Goal: Transaction & Acquisition: Purchase product/service

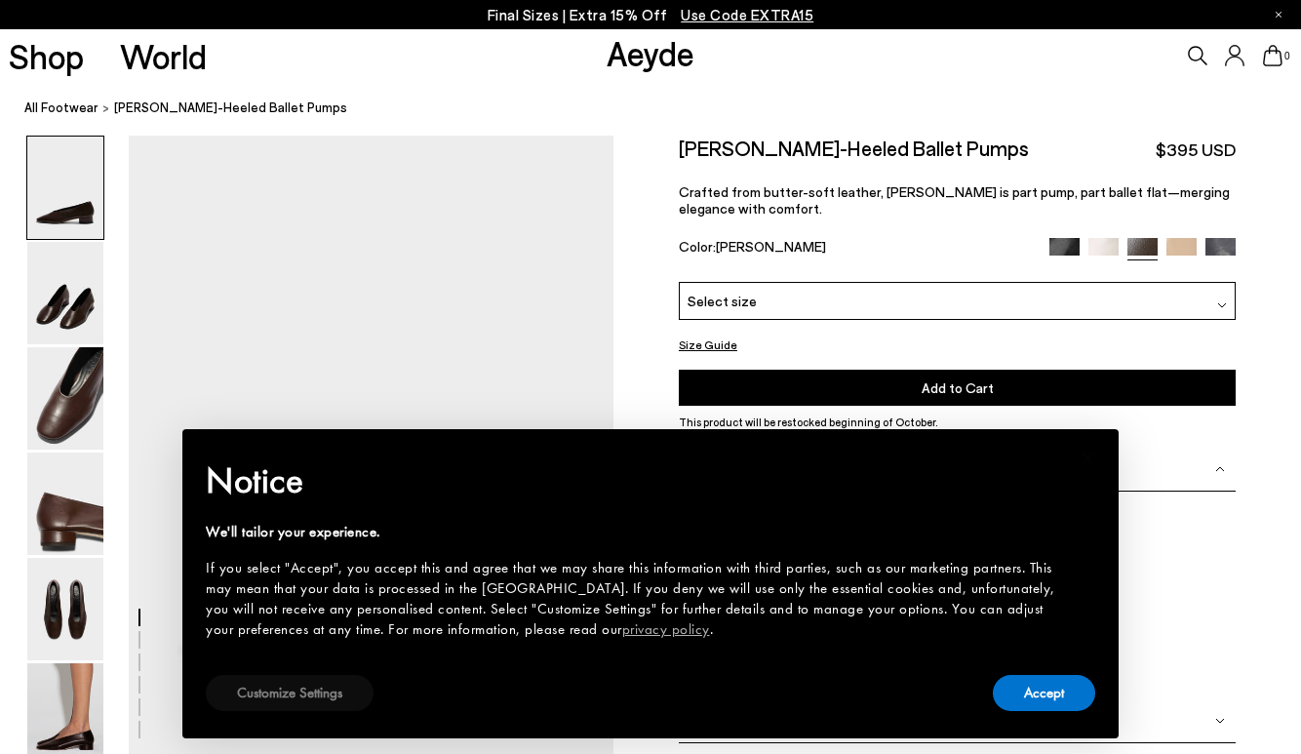
click at [269, 696] on button "Customize Settings" at bounding box center [290, 693] width 168 height 36
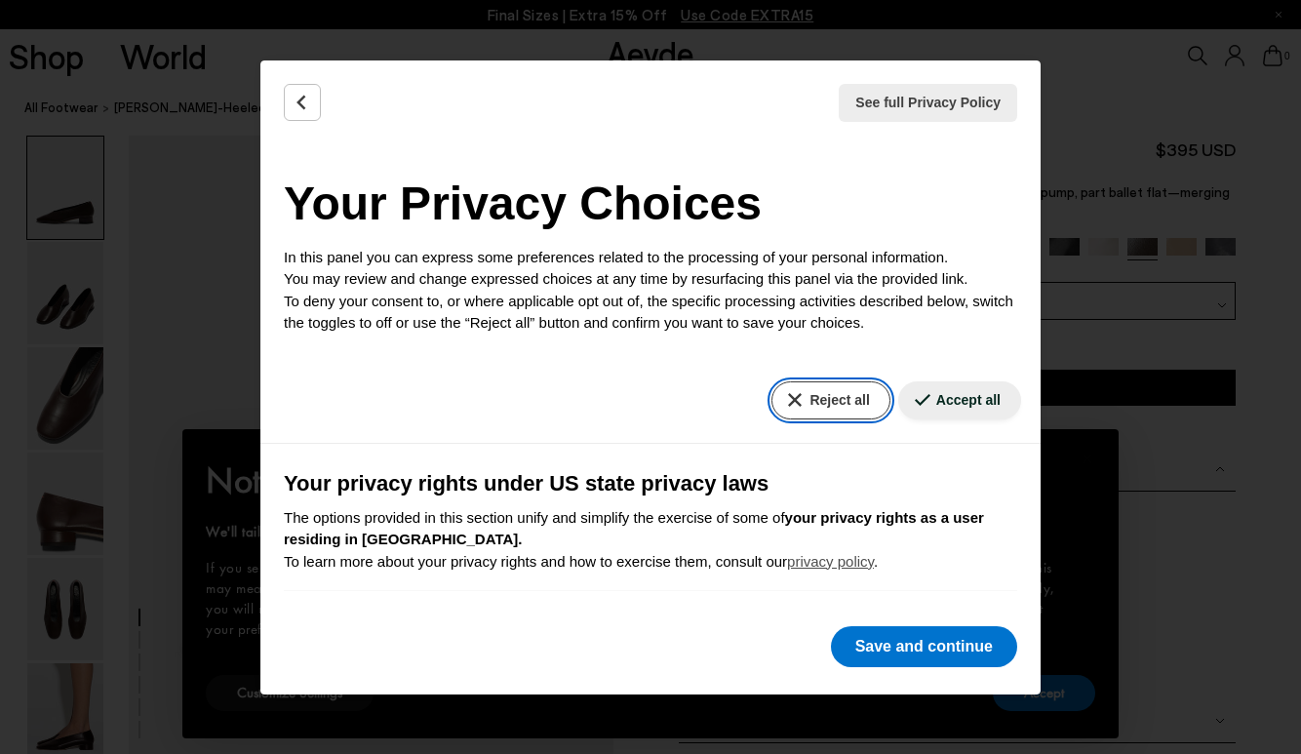
click at [802, 401] on button "Reject all" at bounding box center [831, 400] width 118 height 38
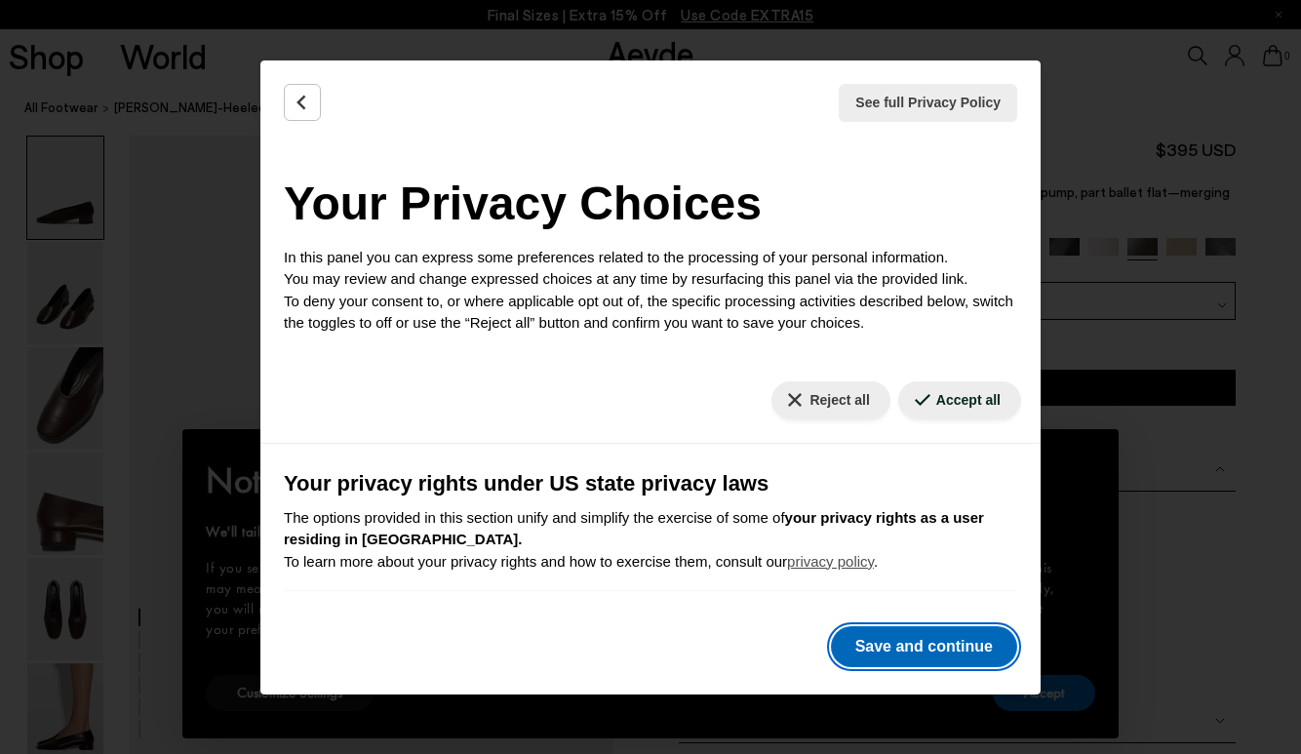
click at [910, 652] on button "Save and continue" at bounding box center [924, 646] width 186 height 41
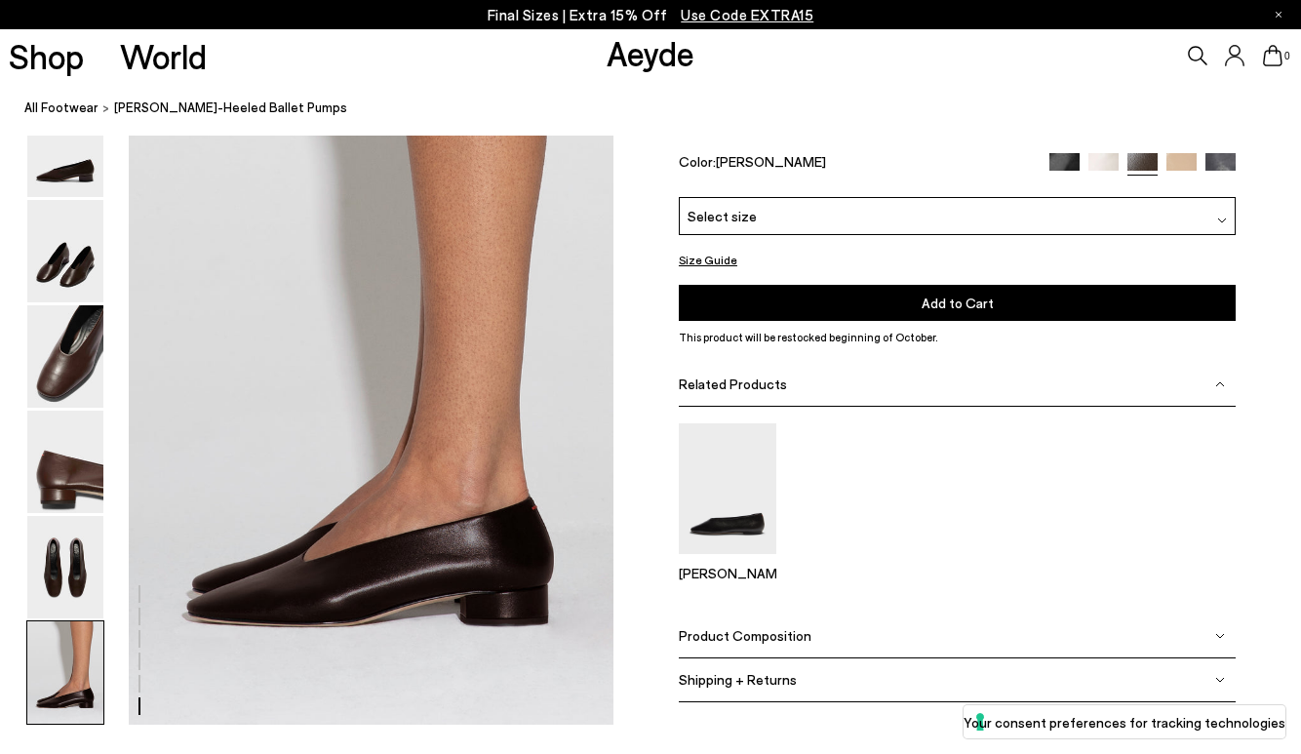
scroll to position [3166, 0]
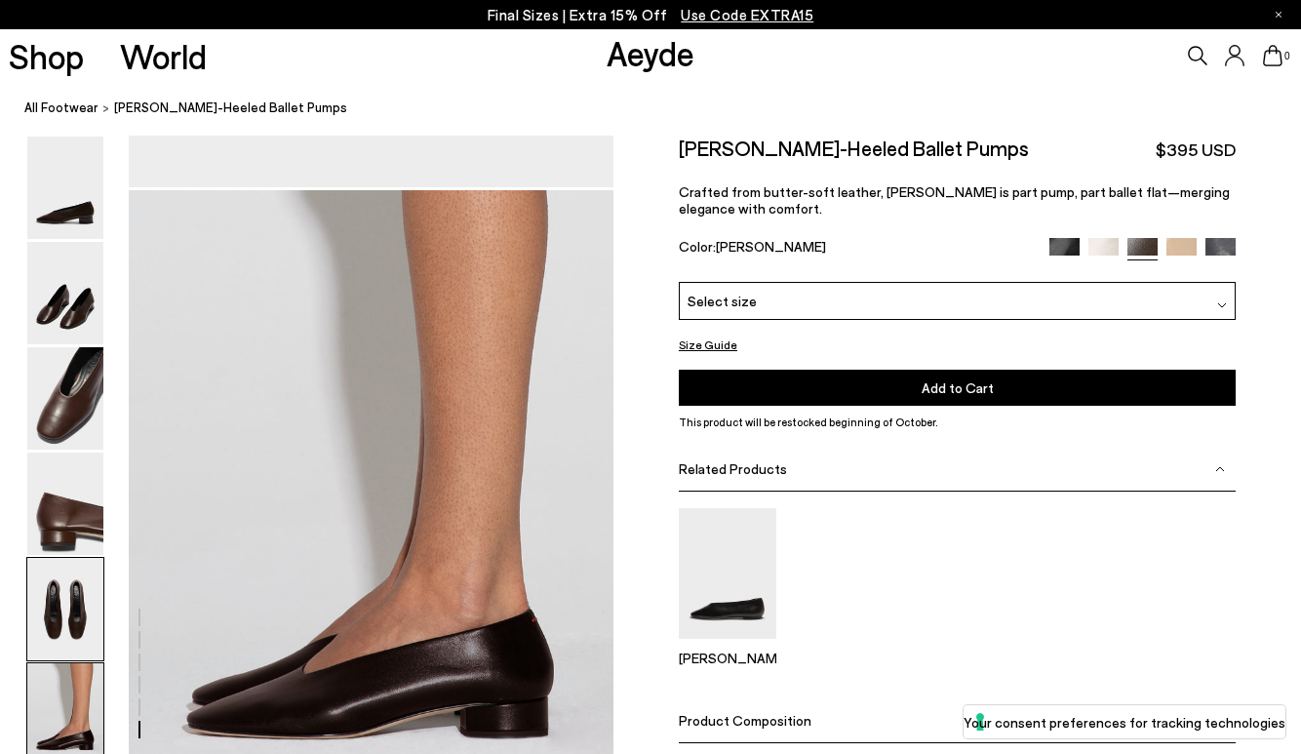
click at [81, 604] on img at bounding box center [65, 609] width 76 height 102
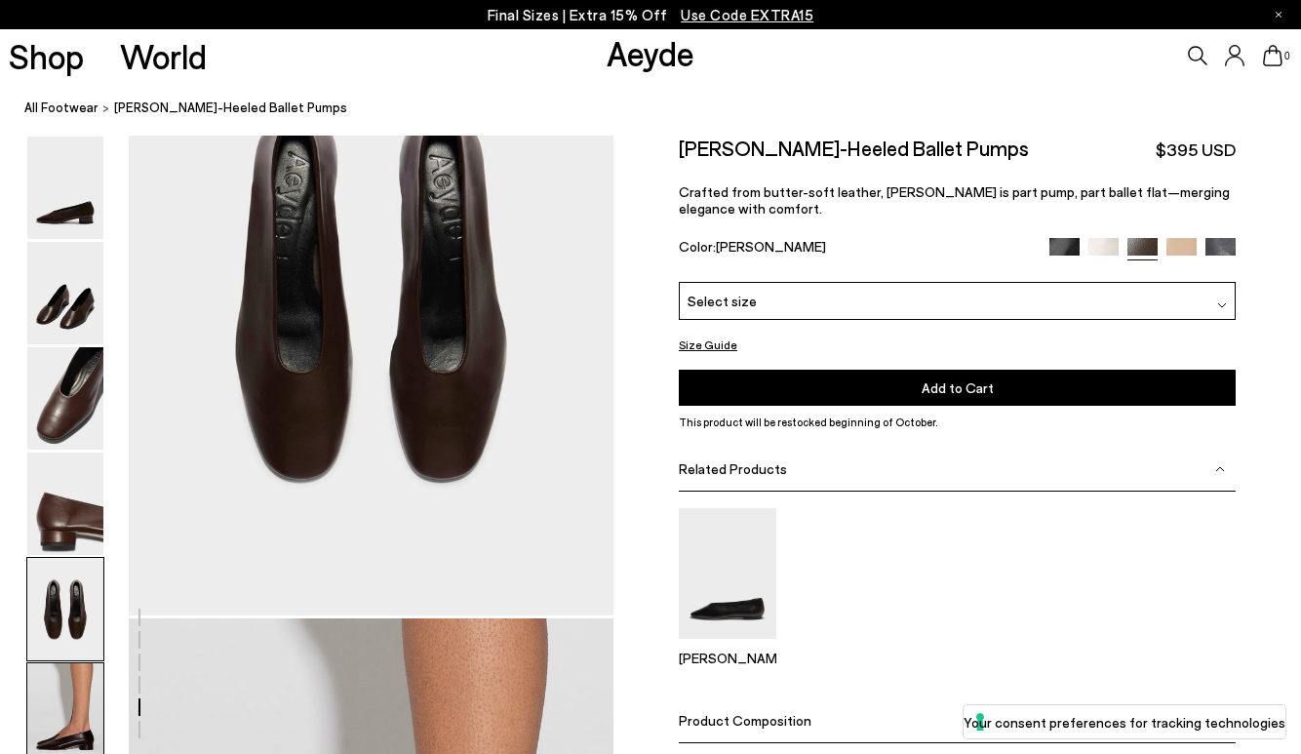
click at [55, 727] on img at bounding box center [65, 714] width 76 height 102
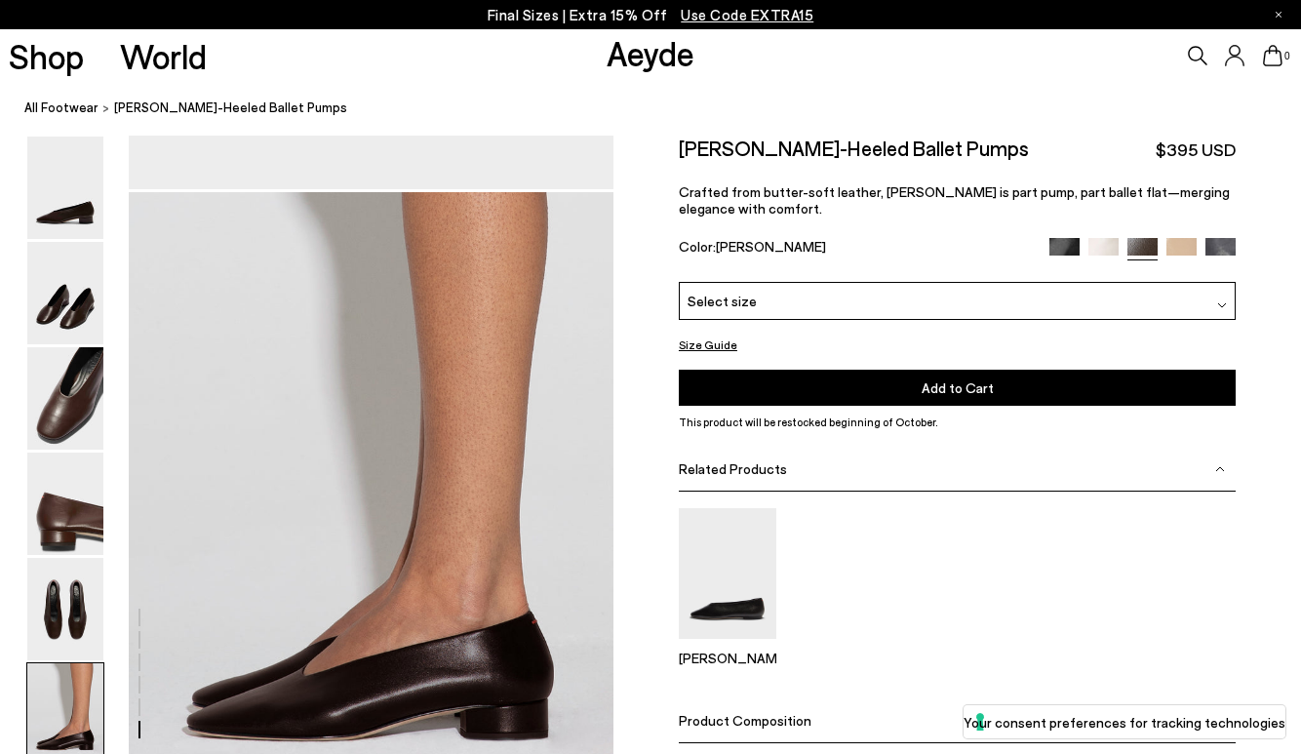
scroll to position [3147, 0]
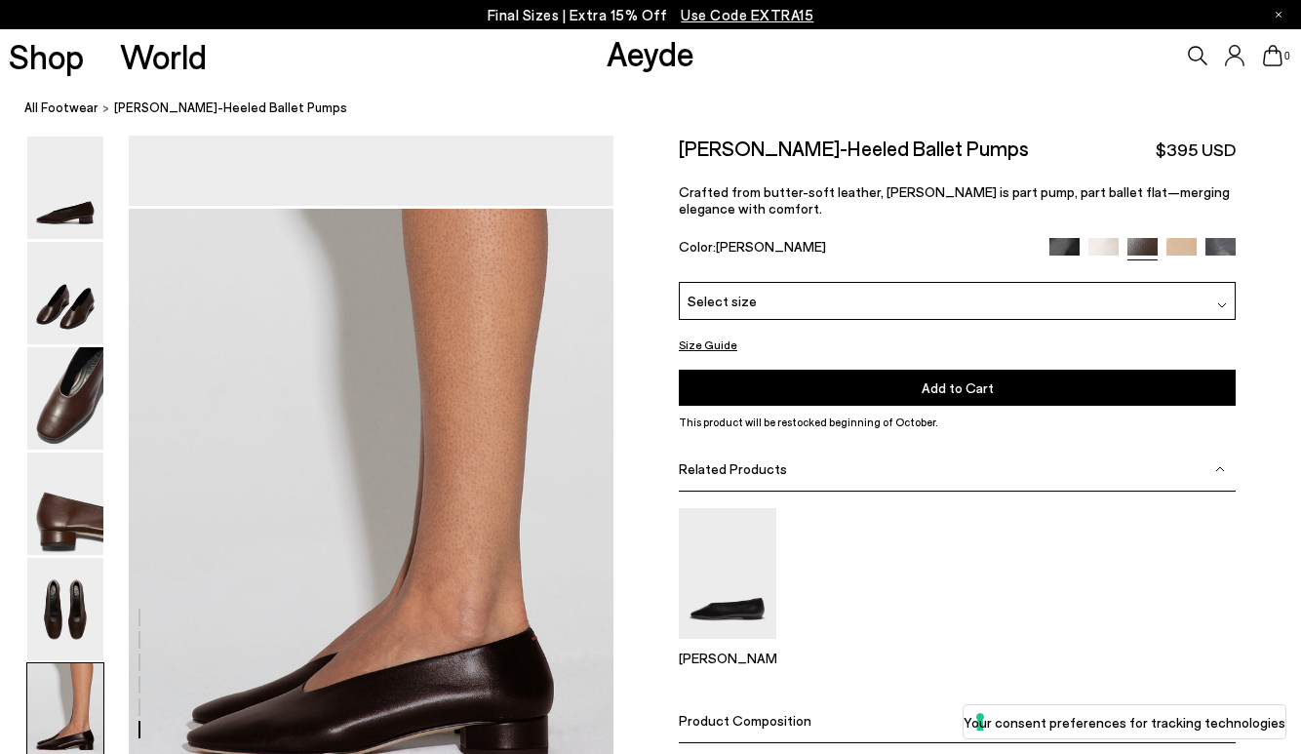
click at [790, 299] on div "Select size" at bounding box center [957, 301] width 557 height 38
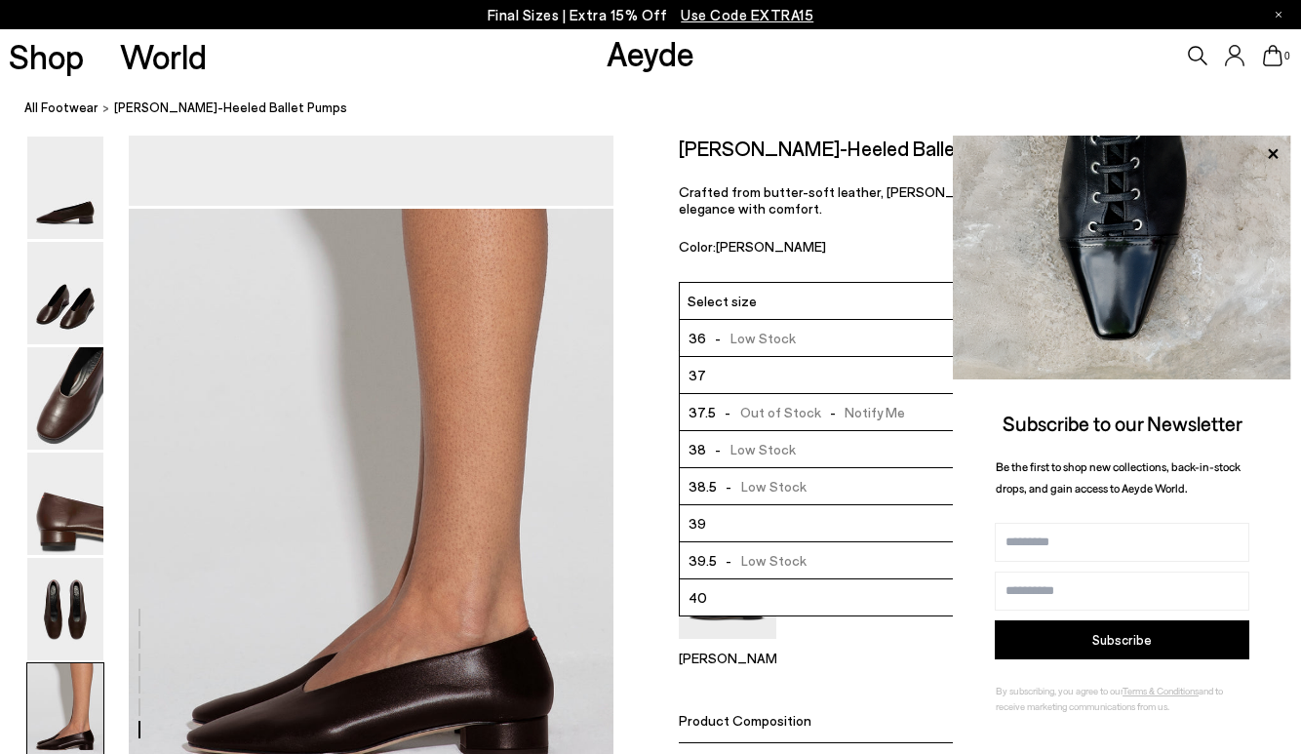
click at [821, 449] on li "38 - Low Stock" at bounding box center [957, 449] width 555 height 37
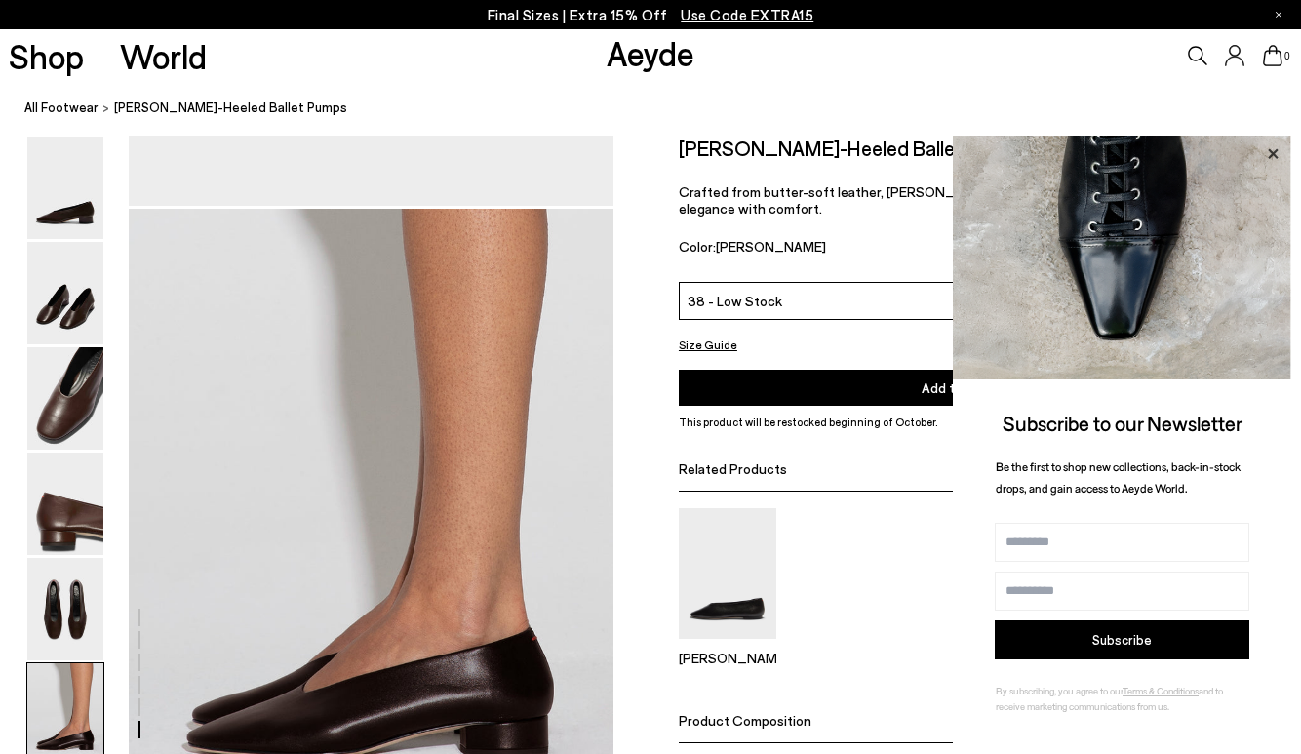
click at [1276, 147] on icon at bounding box center [1272, 153] width 25 height 25
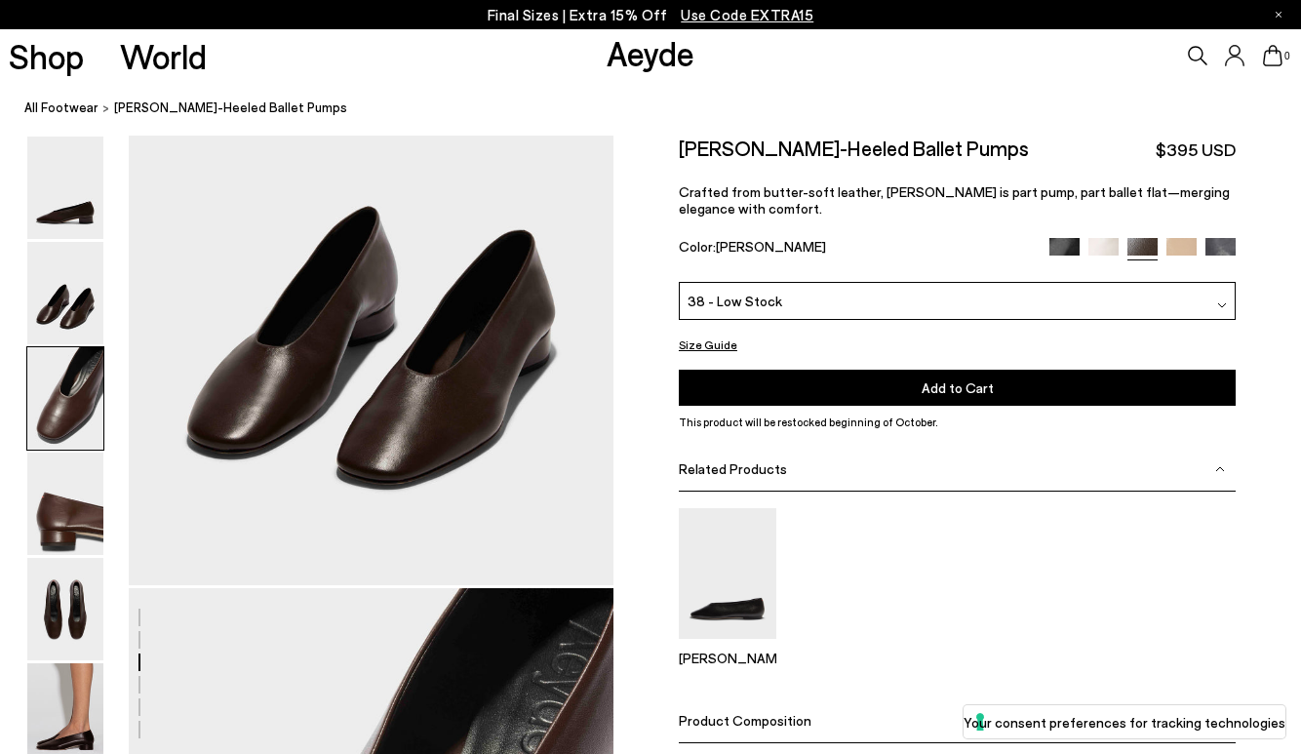
scroll to position [684, 0]
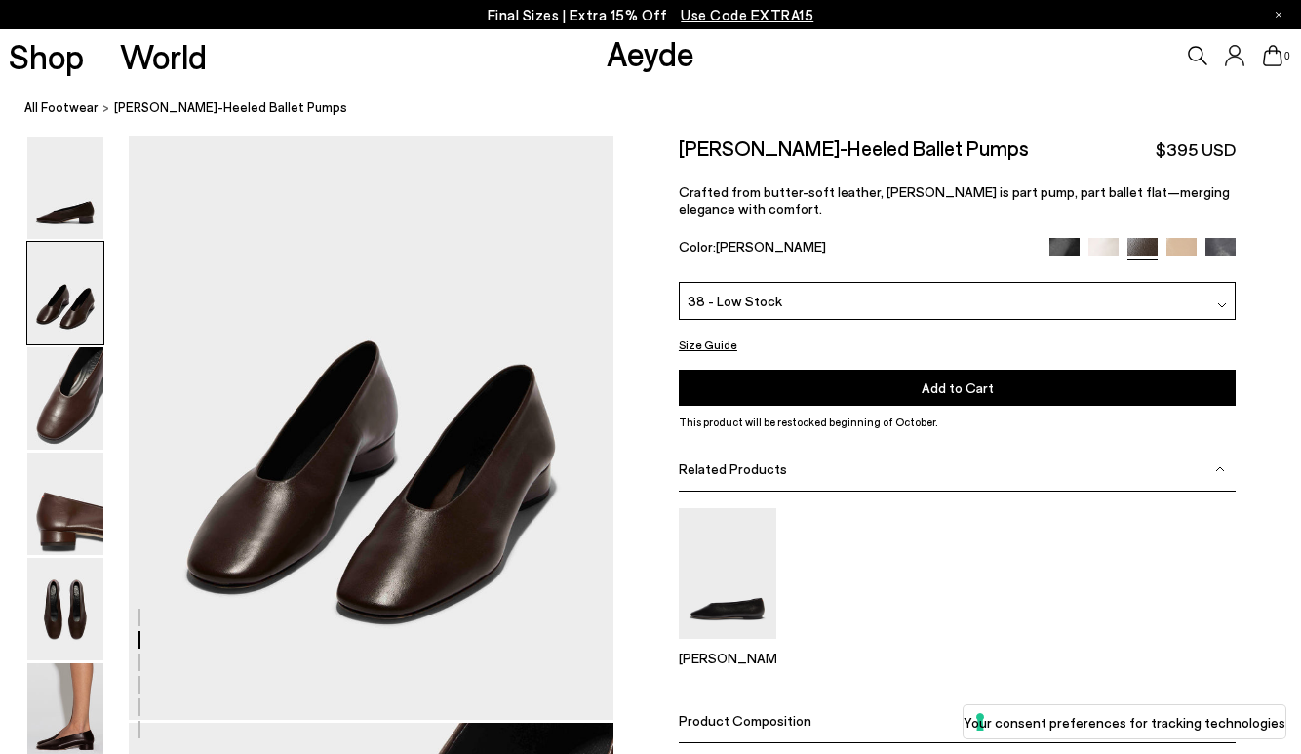
click at [1076, 241] on img at bounding box center [1065, 253] width 30 height 30
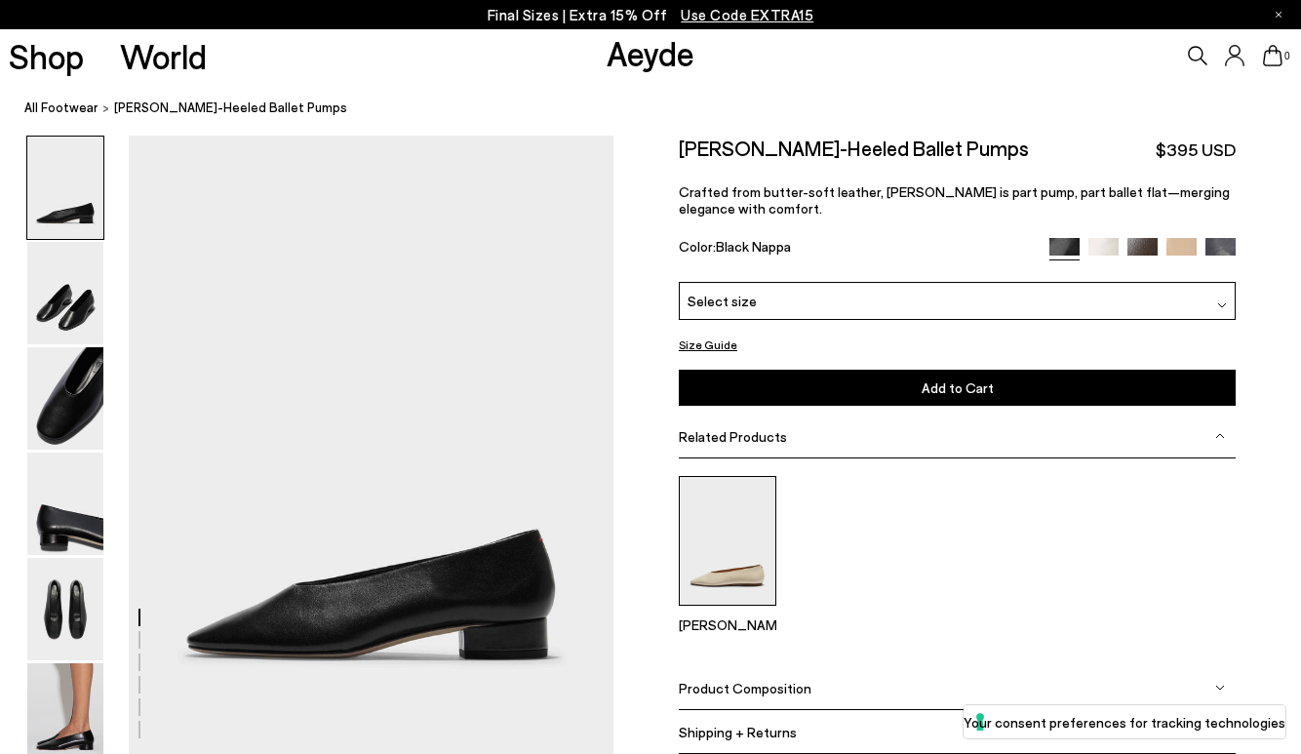
click at [716, 563] on img at bounding box center [728, 541] width 98 height 130
click at [1141, 238] on img at bounding box center [1143, 253] width 30 height 30
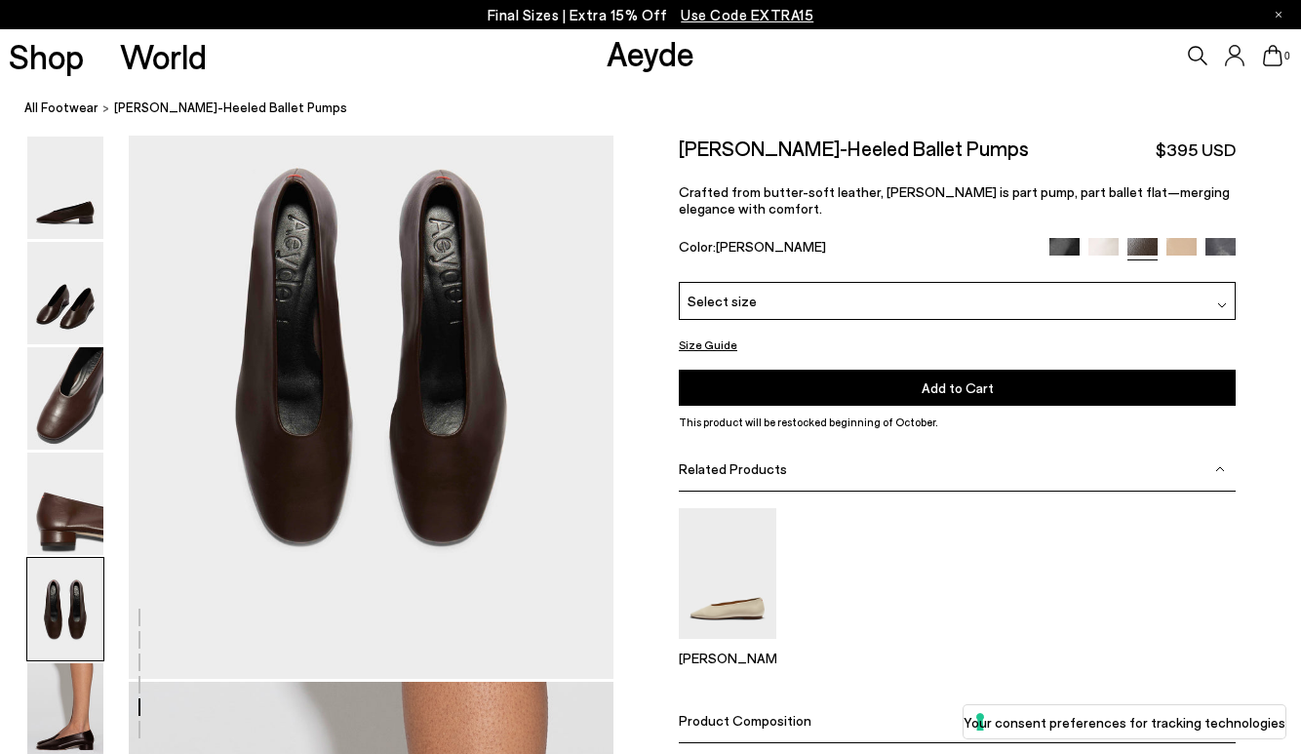
scroll to position [2788, 0]
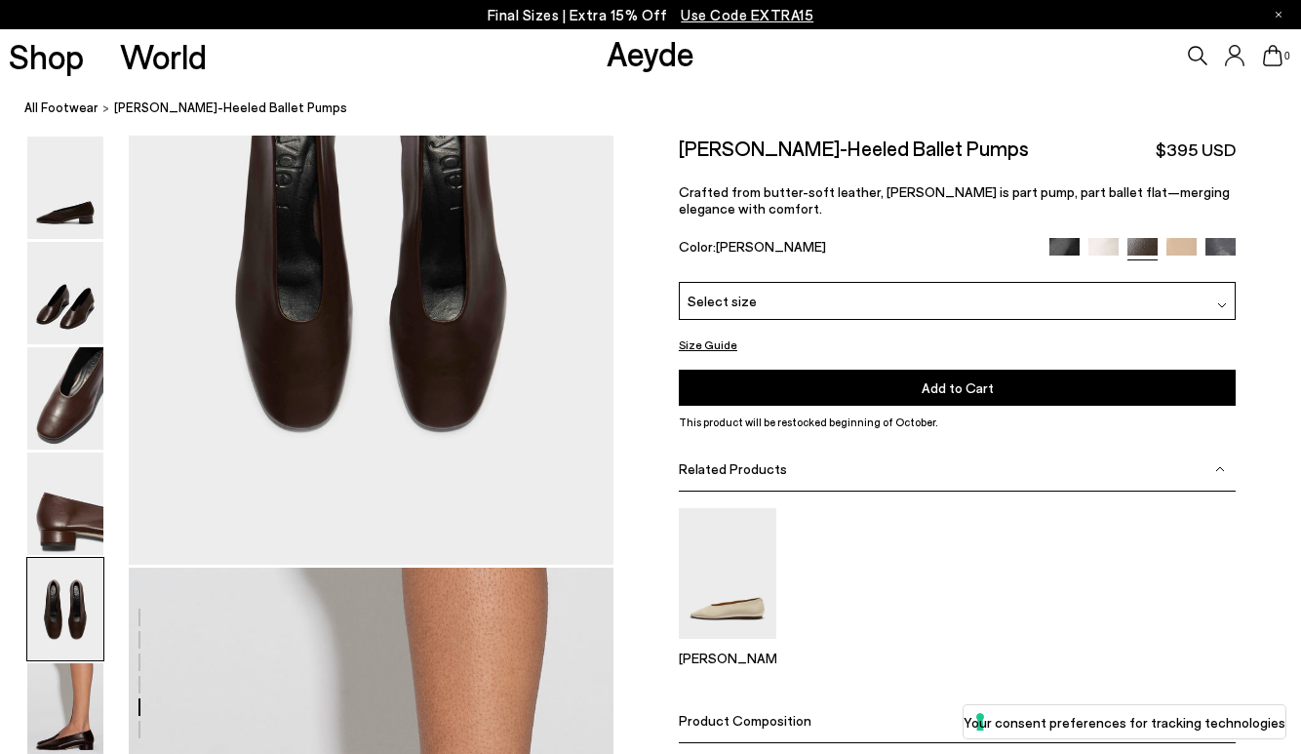
click at [817, 289] on div "Select size" at bounding box center [957, 301] width 557 height 38
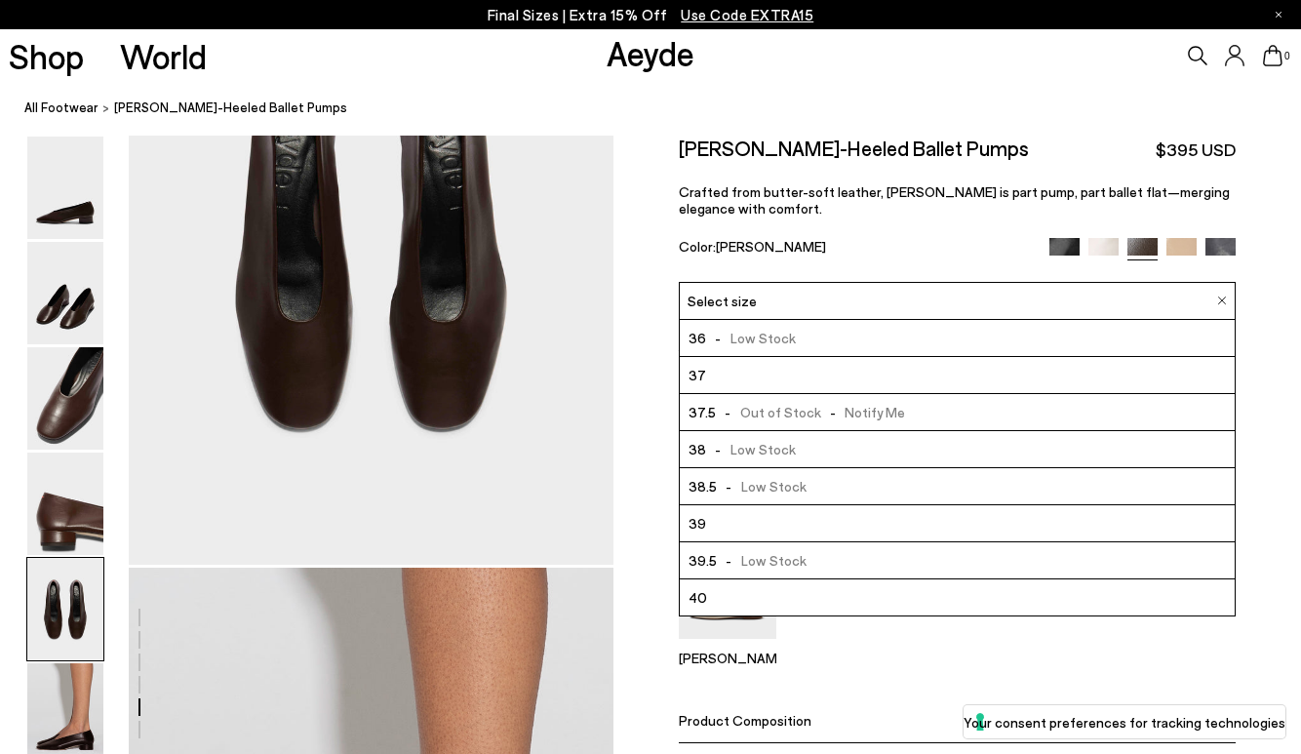
click at [845, 221] on div "Delia Low-Heeled Ballet Pumps $395 USD Crafted from butter-soft leather, Delia …" at bounding box center [957, 209] width 557 height 146
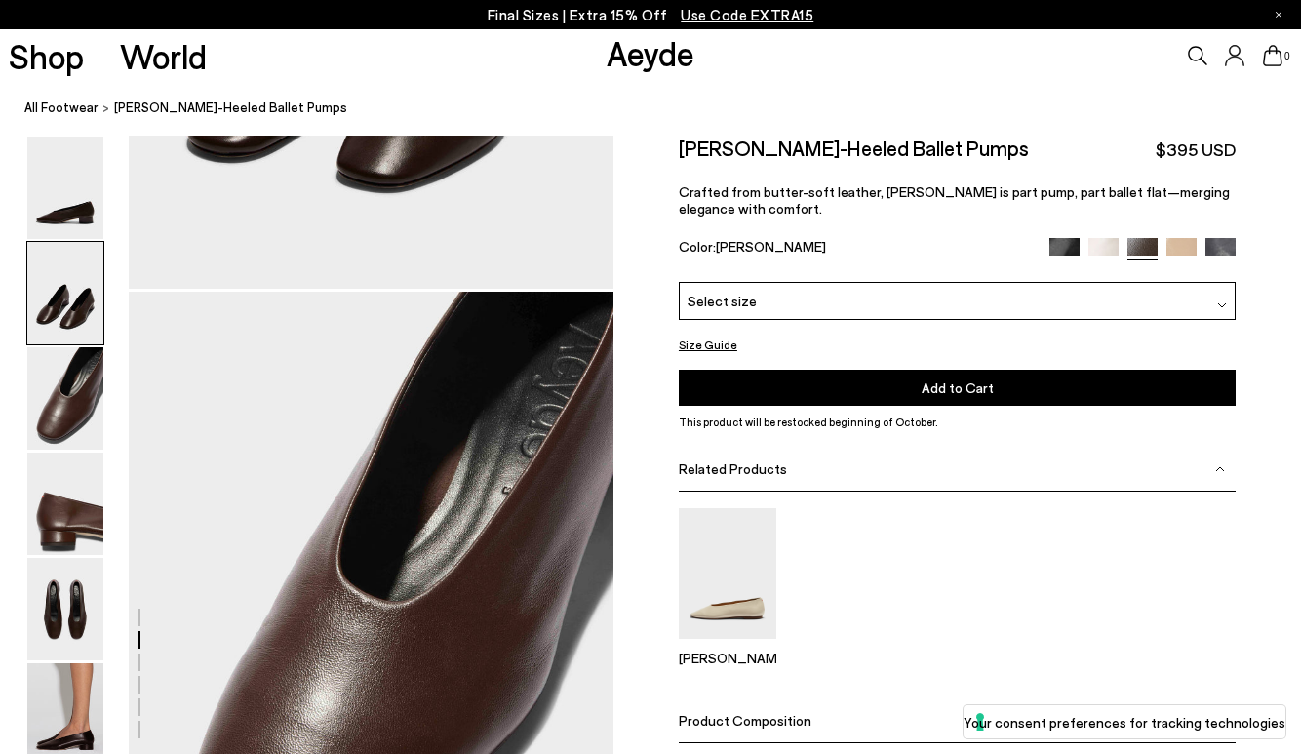
scroll to position [1040, 0]
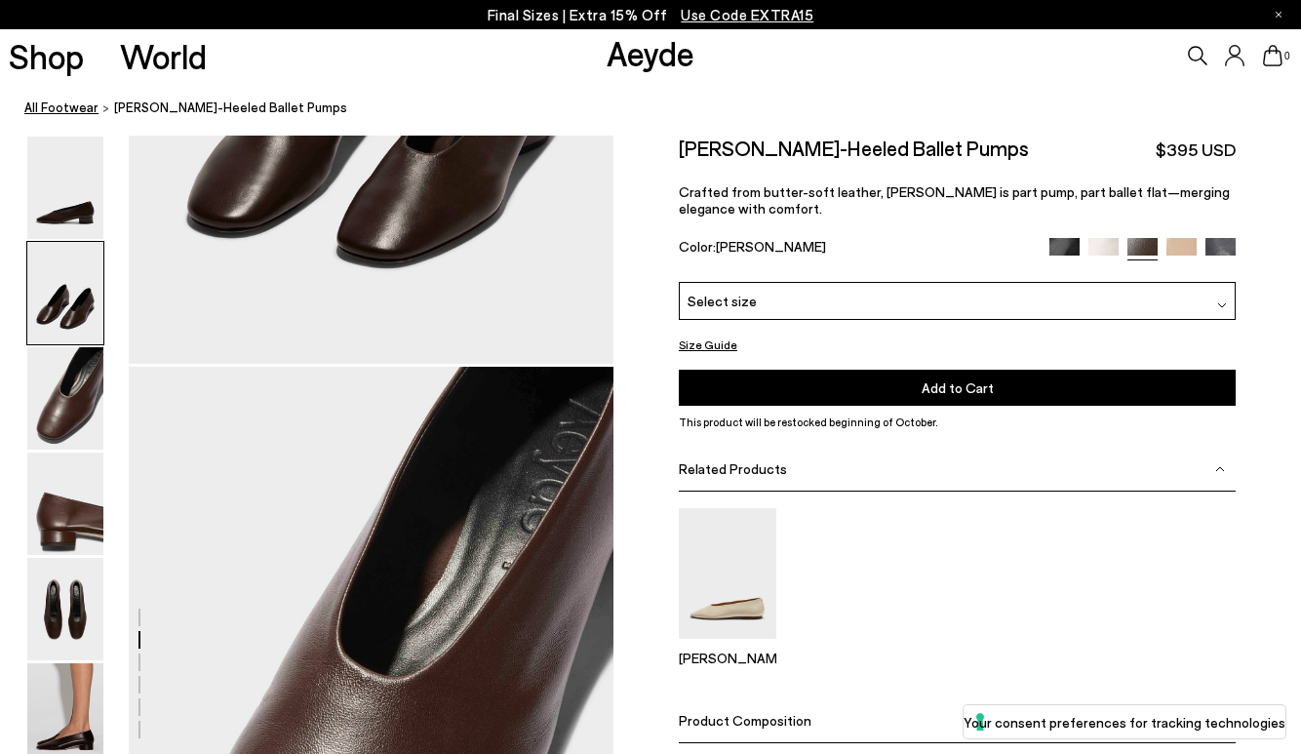
click at [44, 104] on link "All Footwear" at bounding box center [61, 108] width 74 height 20
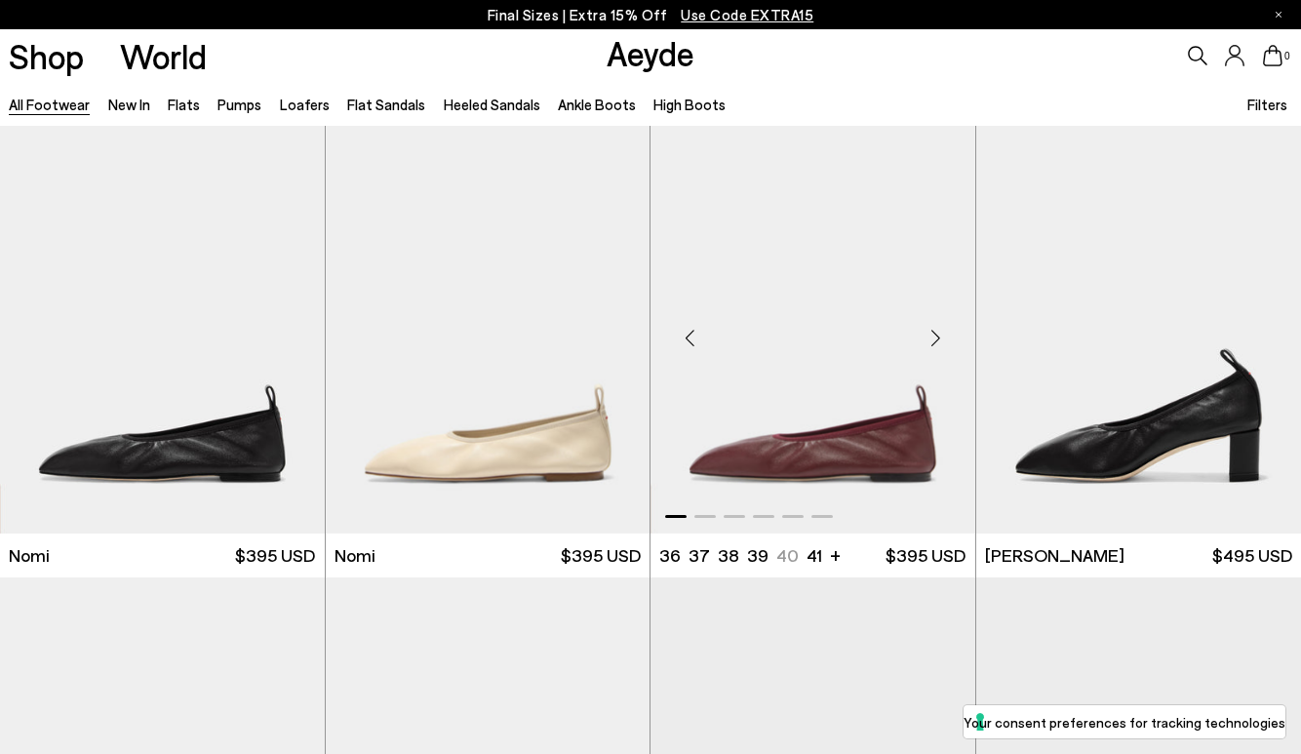
click at [939, 343] on div "Next slide" at bounding box center [936, 337] width 59 height 59
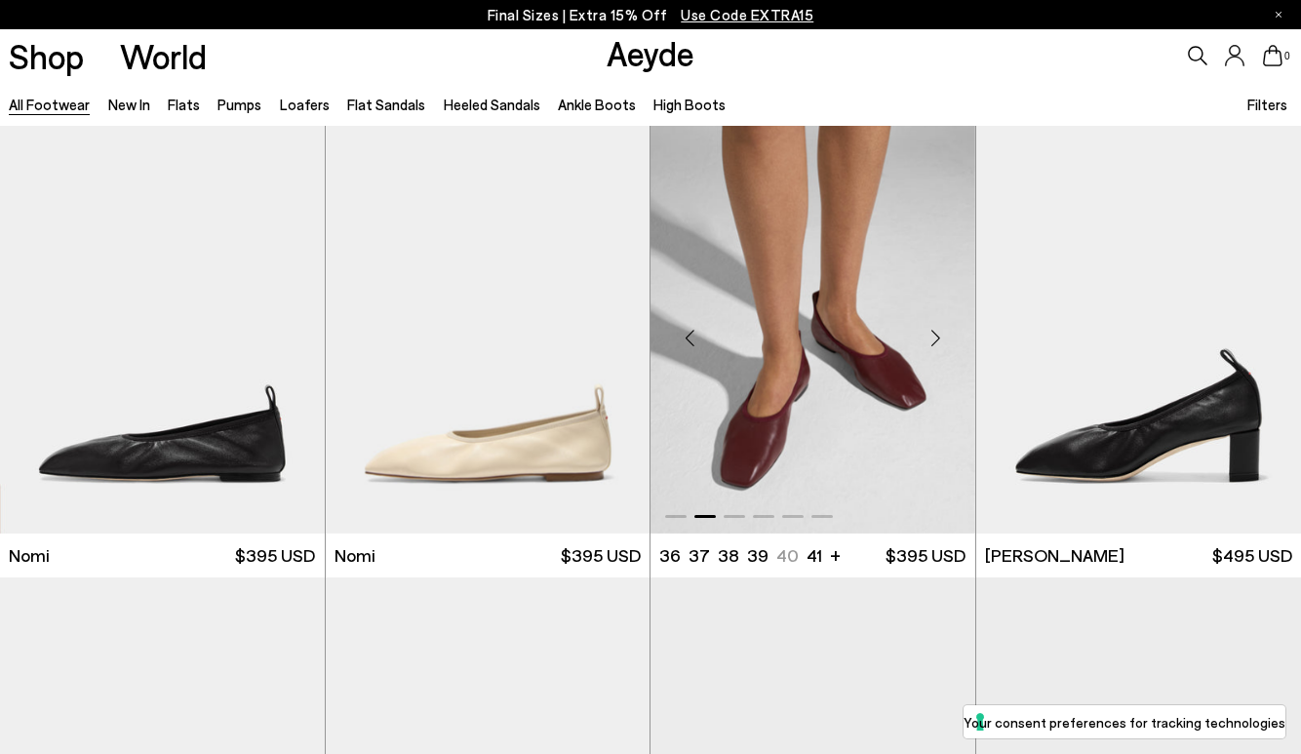
click at [939, 343] on div "Next slide" at bounding box center [936, 337] width 59 height 59
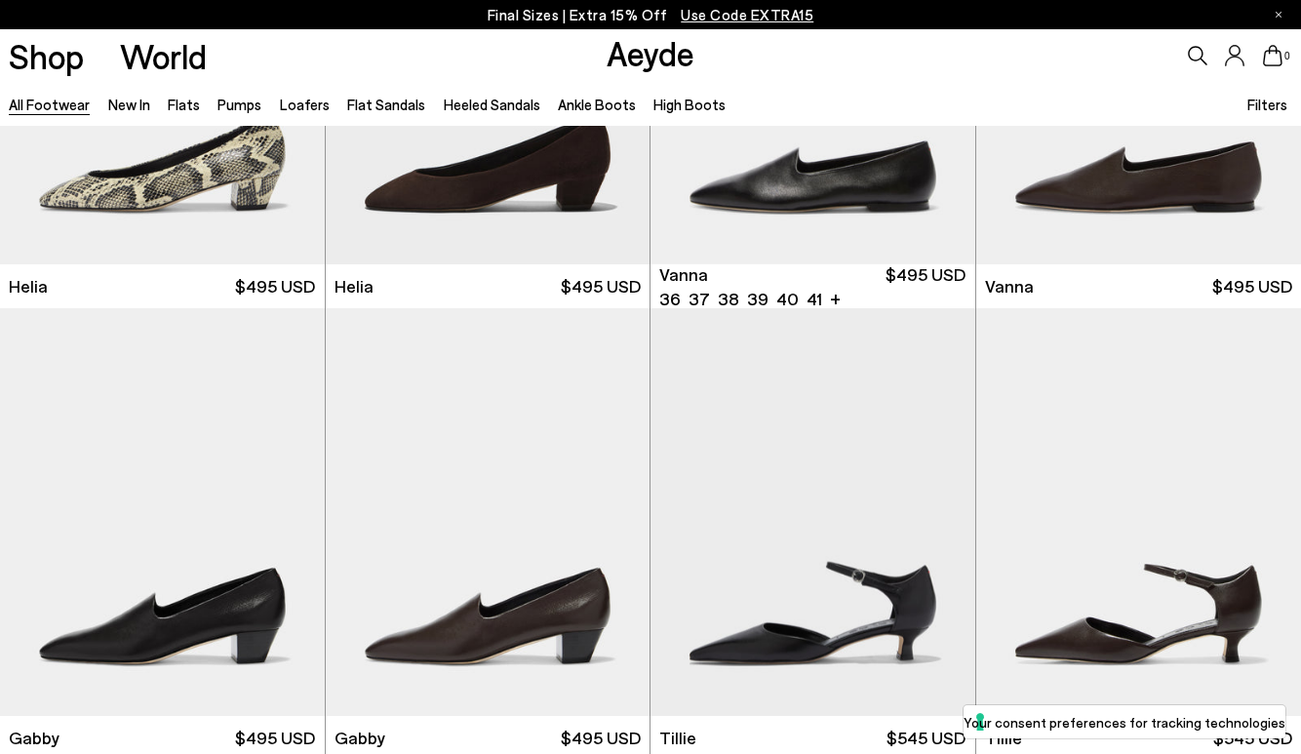
scroll to position [4127, 0]
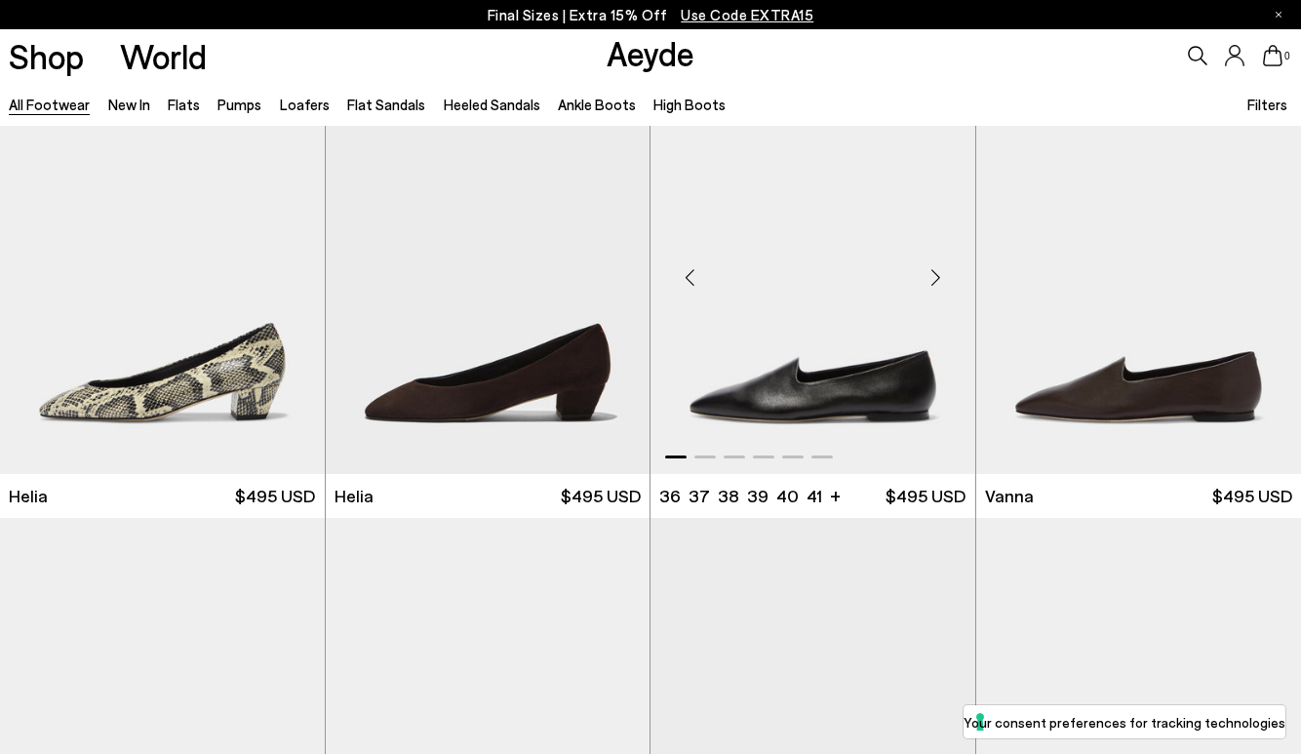
click at [940, 271] on div "Next slide" at bounding box center [936, 278] width 59 height 59
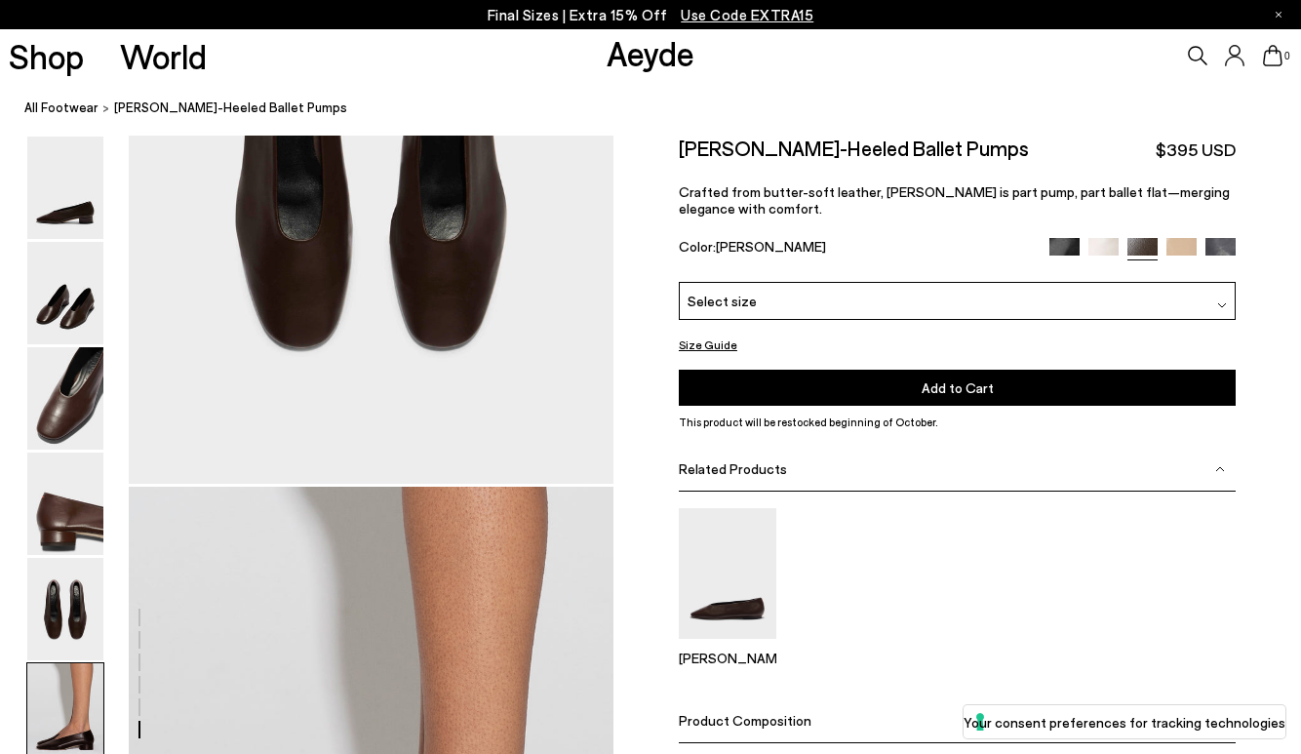
scroll to position [3551, 0]
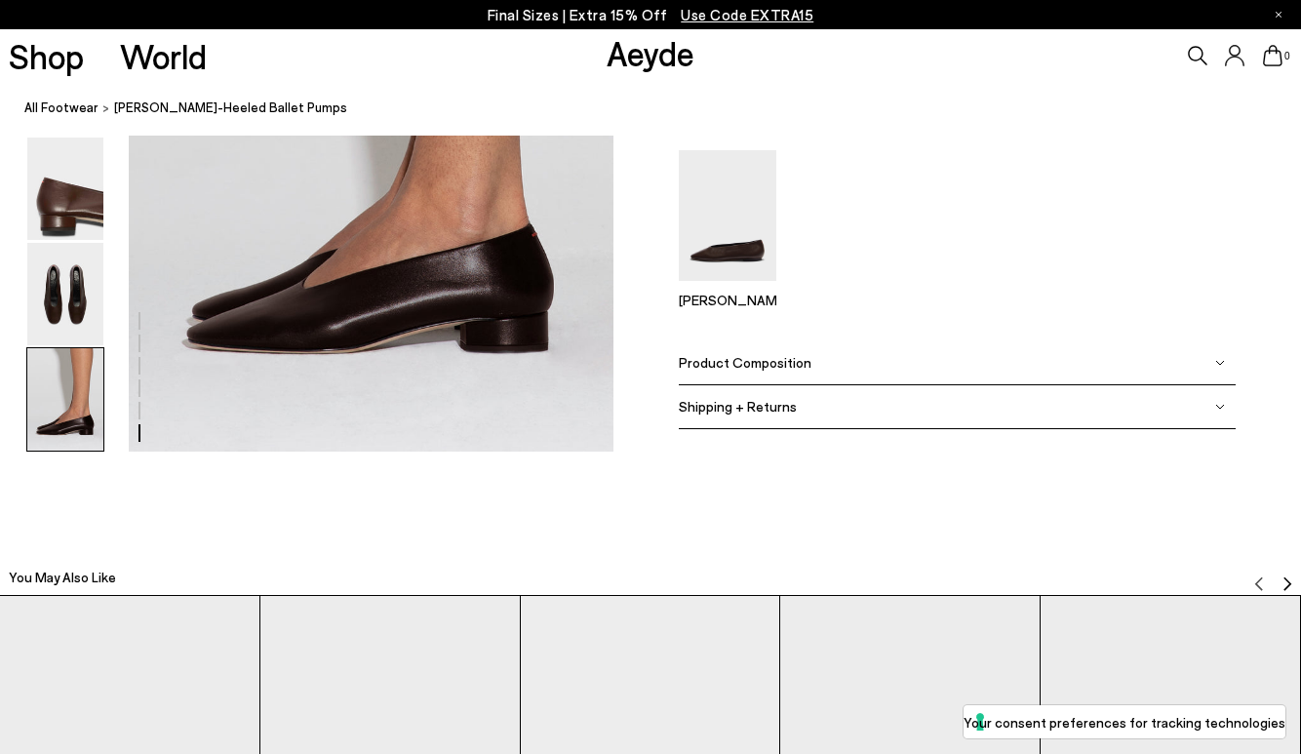
click at [846, 367] on div "Product Composition" at bounding box center [957, 363] width 557 height 44
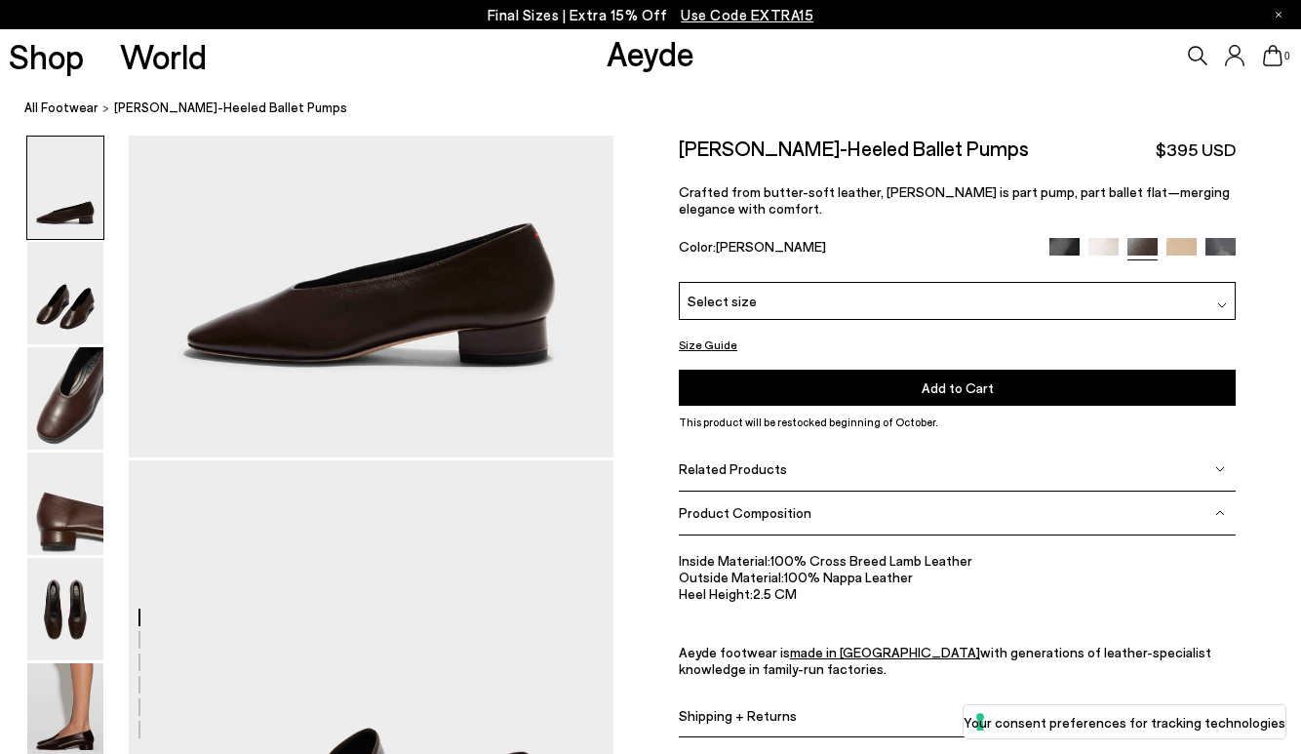
scroll to position [0, 0]
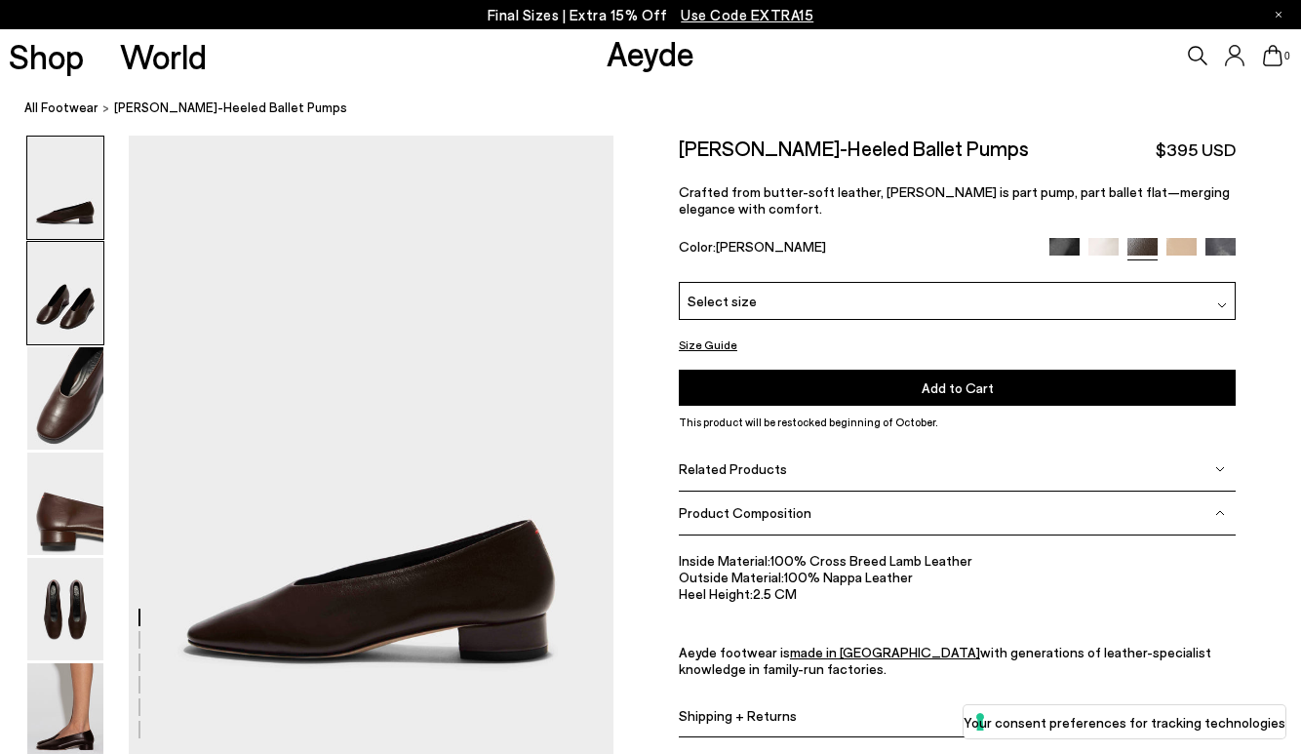
click at [59, 300] on img at bounding box center [65, 293] width 76 height 102
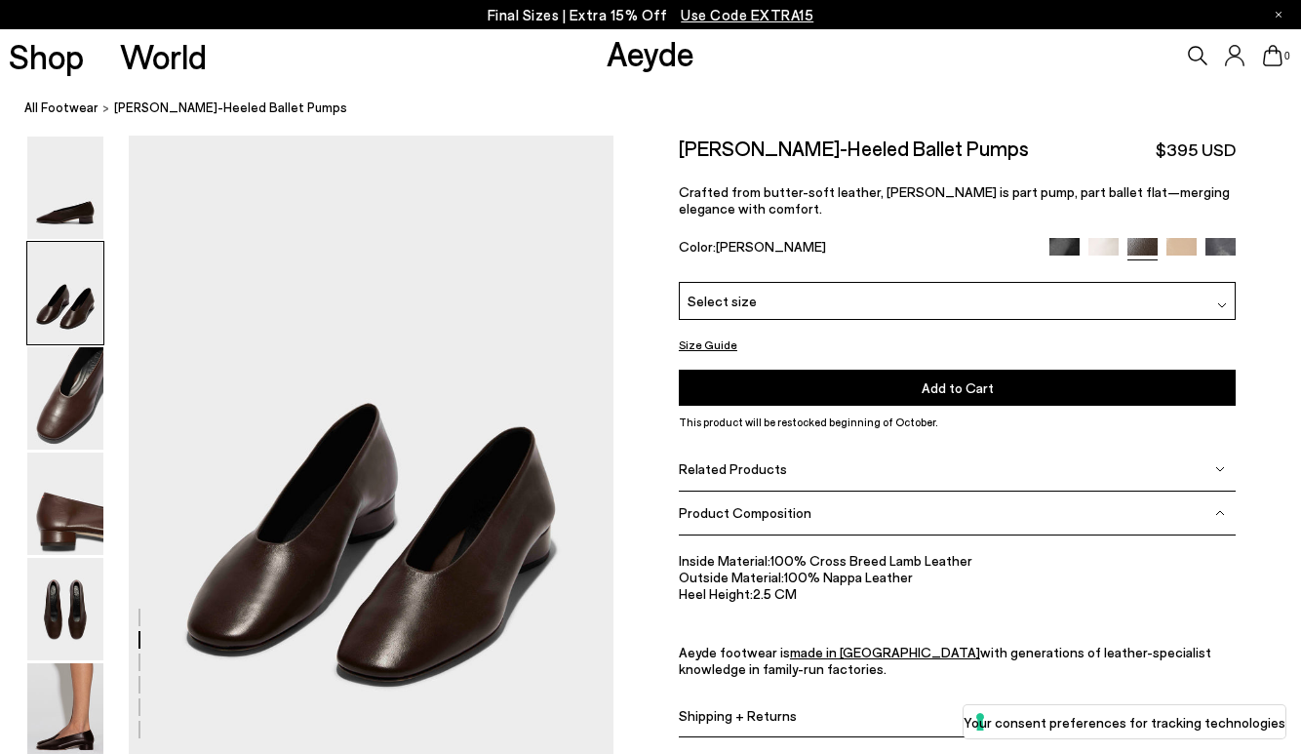
scroll to position [623, 0]
